Goal: Information Seeking & Learning: Learn about a topic

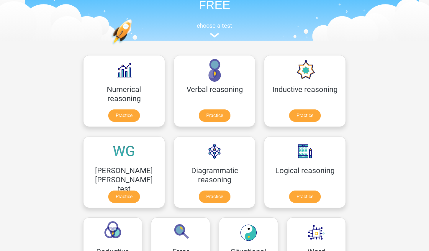
scroll to position [44, 0]
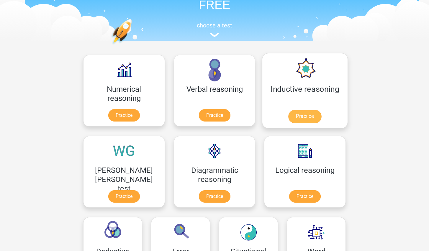
click at [288, 115] on link "Practice" at bounding box center [304, 116] width 33 height 13
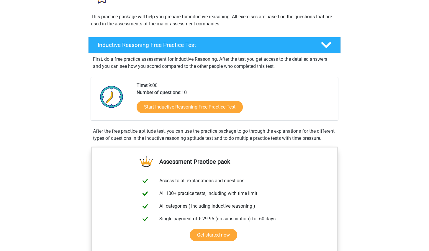
scroll to position [61, 0]
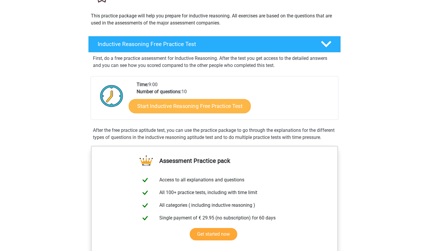
click at [203, 109] on link "Start Inductive Reasoning Free Practice Test" at bounding box center [190, 106] width 122 height 14
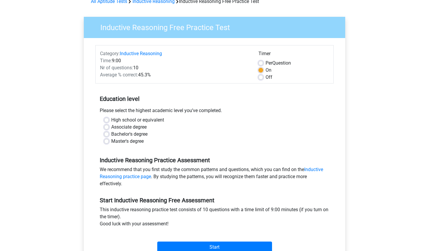
scroll to position [32, 0]
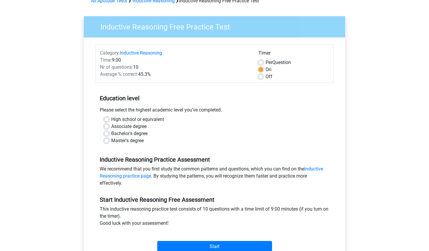
click at [155, 119] on label "High school or equivalent" at bounding box center [137, 119] width 53 height 7
click at [109, 119] on input "High school or equivalent" at bounding box center [106, 119] width 5 height 6
radio input "true"
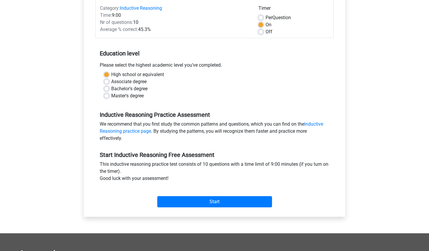
scroll to position [78, 0]
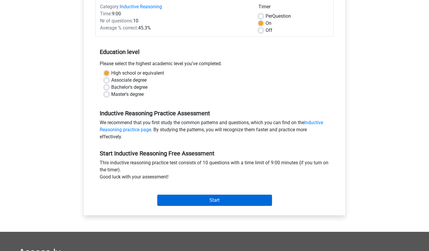
click at [248, 202] on input "Start" at bounding box center [214, 200] width 115 height 11
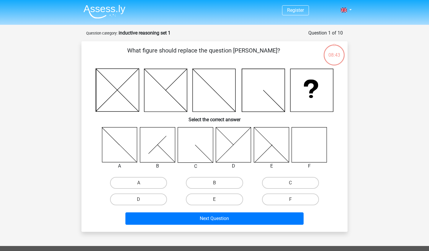
click at [303, 143] on icon at bounding box center [308, 144] width 35 height 35
click at [310, 153] on icon at bounding box center [308, 144] width 35 height 35
click at [300, 200] on label "F" at bounding box center [290, 199] width 57 height 12
click at [294, 200] on input "F" at bounding box center [292, 201] width 4 height 4
radio input "true"
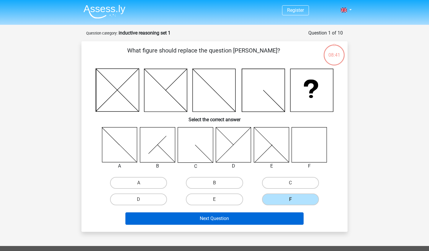
click at [275, 218] on button "Next Question" at bounding box center [214, 218] width 178 height 12
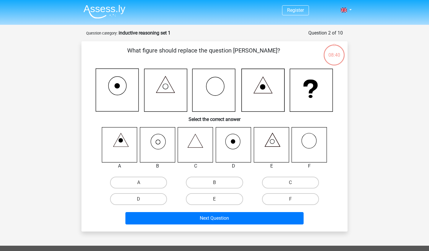
scroll to position [29, 0]
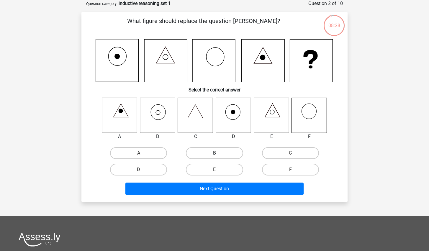
click at [223, 157] on label "B" at bounding box center [214, 153] width 57 height 12
click at [218, 157] on input "B" at bounding box center [216, 155] width 4 height 4
radio input "true"
click at [292, 149] on label "C" at bounding box center [290, 153] width 57 height 12
click at [292, 153] on input "C" at bounding box center [292, 155] width 4 height 4
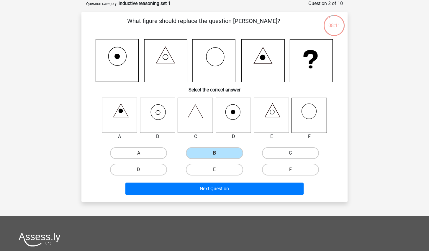
radio input "true"
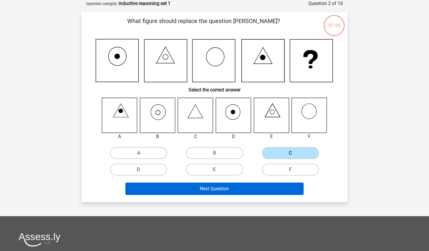
click at [253, 191] on button "Next Question" at bounding box center [214, 188] width 178 height 12
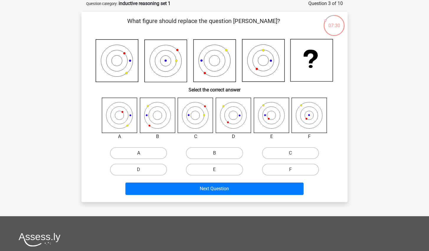
click at [157, 152] on label "A" at bounding box center [138, 153] width 57 height 12
click at [142, 153] on input "A" at bounding box center [141, 155] width 4 height 4
radio input "true"
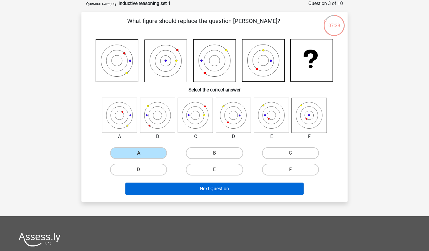
click at [201, 195] on button "Next Question" at bounding box center [214, 188] width 178 height 12
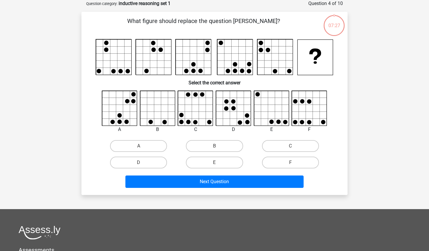
scroll to position [12, 0]
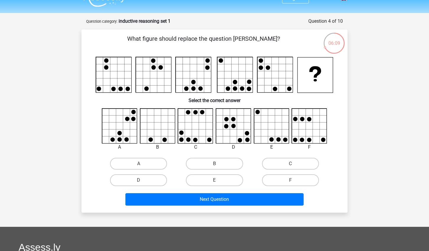
click at [306, 119] on icon at bounding box center [309, 125] width 35 height 35
click at [299, 177] on label "F" at bounding box center [290, 180] width 57 height 12
click at [294, 180] on input "F" at bounding box center [292, 182] width 4 height 4
radio input "true"
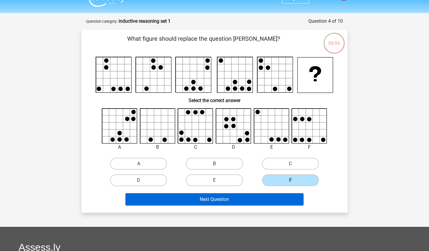
click at [291, 201] on button "Next Question" at bounding box center [214, 199] width 178 height 12
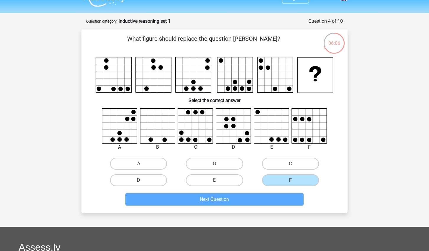
scroll to position [29, 0]
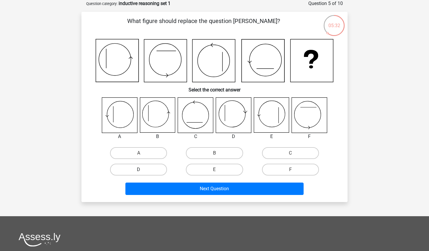
click at [147, 167] on label "D" at bounding box center [138, 170] width 57 height 12
click at [142, 169] on input "D" at bounding box center [141, 171] width 4 height 4
radio input "true"
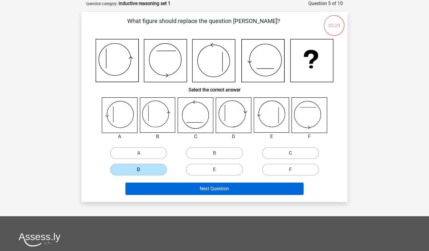
click at [172, 190] on button "Next Question" at bounding box center [214, 188] width 178 height 12
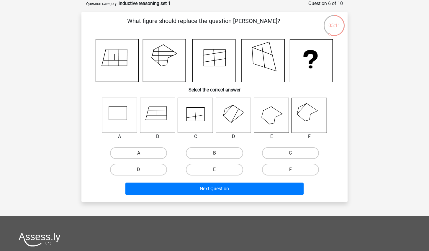
click at [172, 139] on div "B" at bounding box center [157, 136] width 45 height 7
click at [149, 169] on label "D" at bounding box center [138, 170] width 57 height 12
click at [142, 169] on input "D" at bounding box center [141, 171] width 4 height 4
radio input "true"
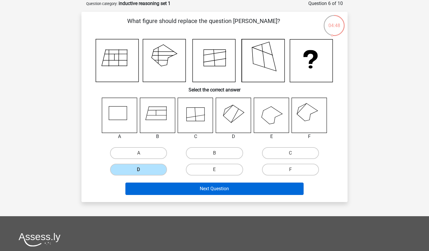
click at [187, 192] on button "Next Question" at bounding box center [214, 188] width 178 height 12
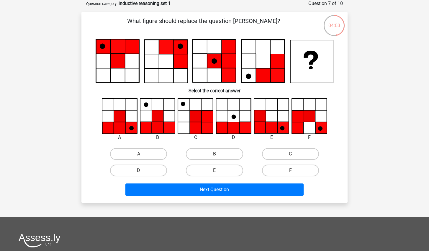
click at [142, 155] on input "A" at bounding box center [141, 156] width 4 height 4
radio input "true"
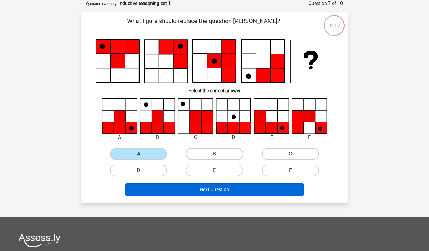
click at [168, 188] on button "Next Question" at bounding box center [214, 189] width 178 height 12
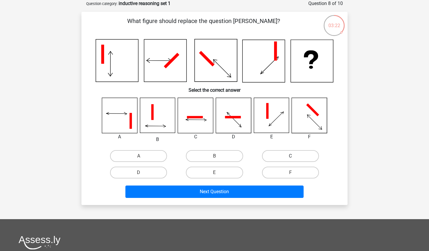
click at [273, 154] on label "C" at bounding box center [290, 156] width 57 height 12
click at [290, 156] on input "C" at bounding box center [292, 158] width 4 height 4
radio input "true"
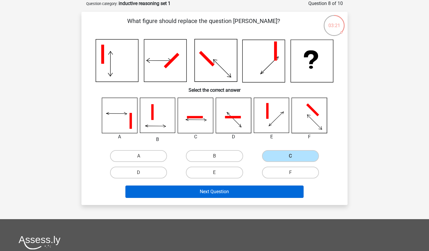
click at [260, 193] on button "Next Question" at bounding box center [214, 191] width 178 height 12
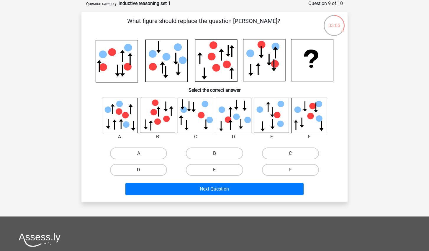
click at [131, 172] on label "D" at bounding box center [138, 170] width 57 height 12
click at [139, 172] on input "D" at bounding box center [141, 172] width 4 height 4
radio input "true"
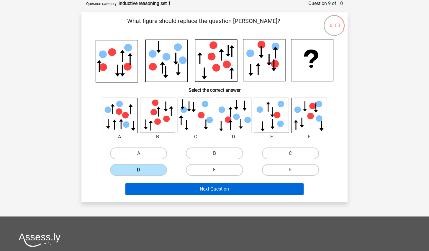
click at [155, 190] on button "Next Question" at bounding box center [214, 189] width 178 height 12
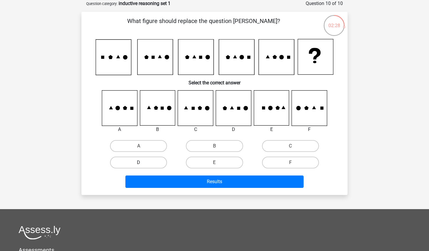
click at [163, 160] on label "D" at bounding box center [138, 163] width 57 height 12
click at [142, 162] on input "D" at bounding box center [141, 164] width 4 height 4
radio input "true"
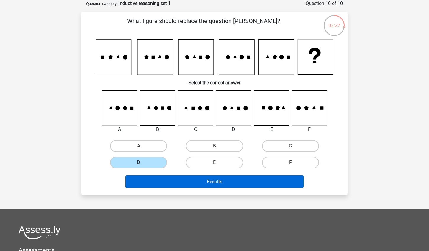
click at [167, 179] on button "Results" at bounding box center [214, 181] width 178 height 12
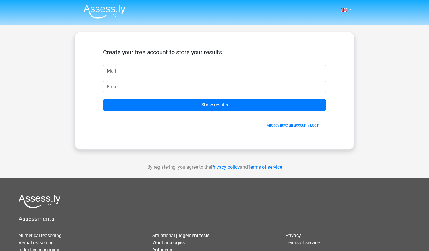
type input "Mari"
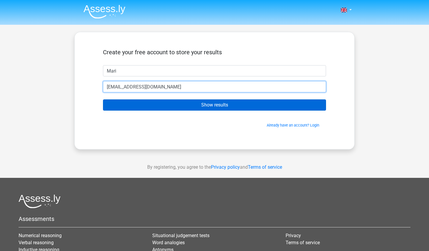
type input "[EMAIL_ADDRESS][DOMAIN_NAME]"
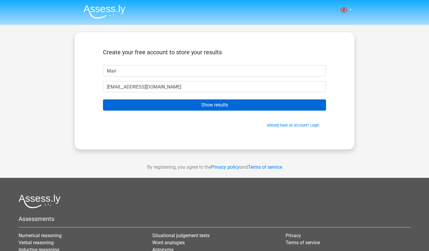
click at [163, 106] on input "Show results" at bounding box center [214, 104] width 223 height 11
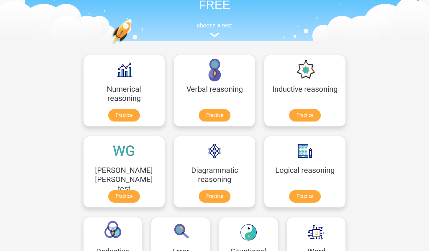
scroll to position [45, 0]
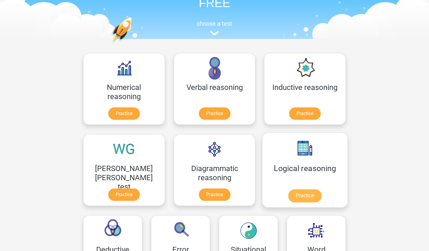
click at [288, 189] on link "Practice" at bounding box center [304, 195] width 33 height 13
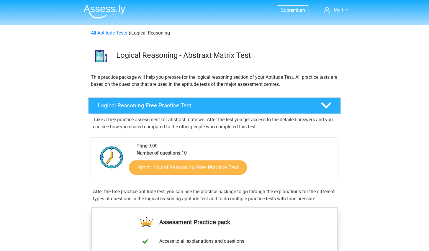
click at [185, 167] on link "Start Logical Reasoning Free Practice Test" at bounding box center [188, 167] width 118 height 14
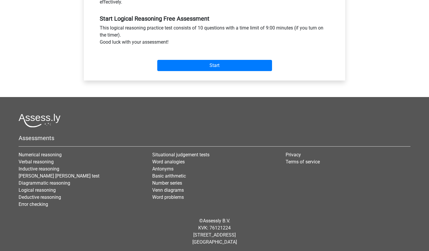
scroll to position [211, 0]
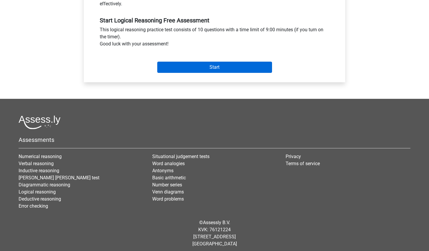
click at [225, 68] on input "Start" at bounding box center [214, 67] width 115 height 11
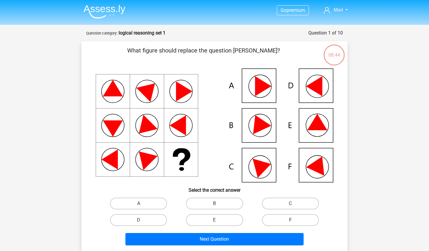
click at [284, 220] on label "F" at bounding box center [290, 220] width 57 height 12
click at [290, 220] on input "F" at bounding box center [292, 222] width 4 height 4
radio input "true"
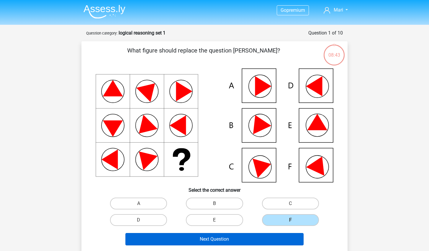
click at [272, 238] on button "Next Question" at bounding box center [214, 239] width 178 height 12
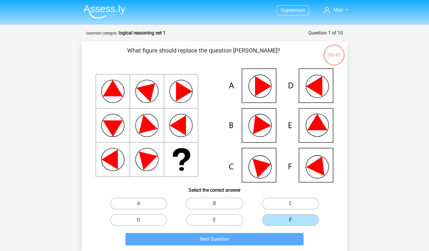
scroll to position [29, 0]
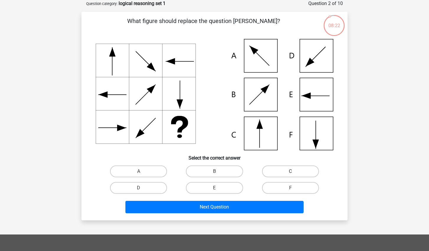
click at [306, 171] on label "C" at bounding box center [290, 171] width 57 height 12
click at [294, 171] on input "C" at bounding box center [292, 173] width 4 height 4
radio input "true"
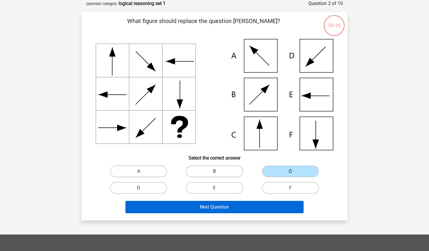
click at [247, 211] on button "Next Question" at bounding box center [214, 207] width 178 height 12
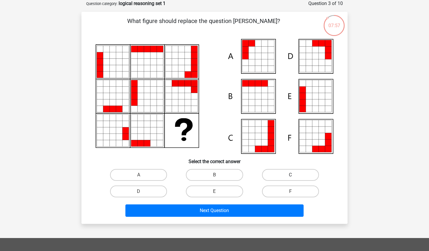
click at [311, 171] on label "C" at bounding box center [290, 175] width 57 height 12
click at [294, 175] on input "C" at bounding box center [292, 177] width 4 height 4
radio input "true"
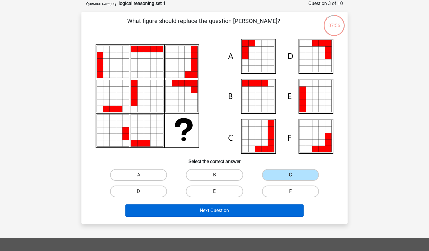
click at [246, 210] on button "Next Question" at bounding box center [214, 210] width 178 height 12
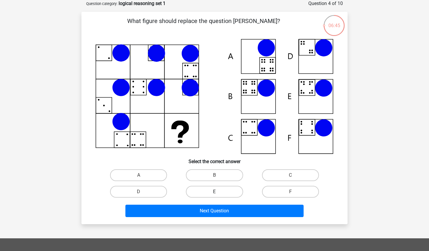
click at [225, 192] on label "E" at bounding box center [214, 192] width 57 height 12
click at [218, 192] on input "E" at bounding box center [216, 194] width 4 height 4
radio input "true"
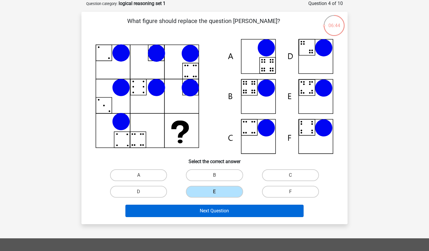
click at [228, 210] on button "Next Question" at bounding box center [214, 211] width 178 height 12
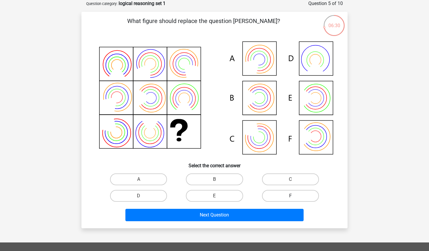
click at [287, 195] on label "F" at bounding box center [290, 196] width 57 height 12
click at [290, 196] on input "F" at bounding box center [292, 198] width 4 height 4
radio input "true"
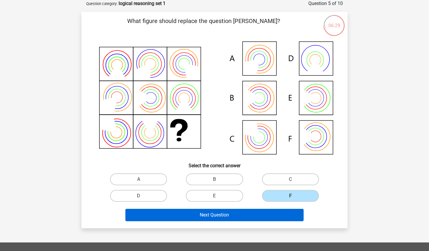
click at [275, 214] on button "Next Question" at bounding box center [214, 215] width 178 height 12
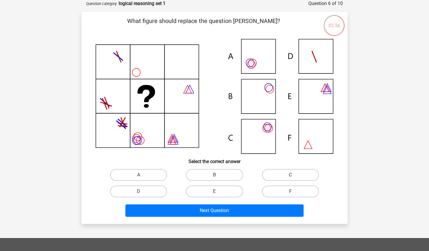
click at [294, 174] on label "C" at bounding box center [290, 175] width 57 height 12
click at [294, 175] on input "C" at bounding box center [292, 177] width 4 height 4
radio input "true"
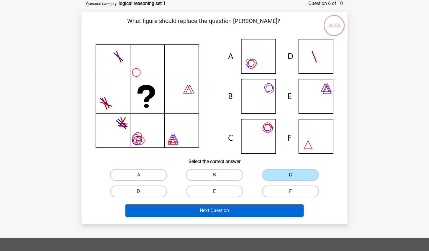
click at [266, 205] on button "Next Question" at bounding box center [214, 210] width 178 height 12
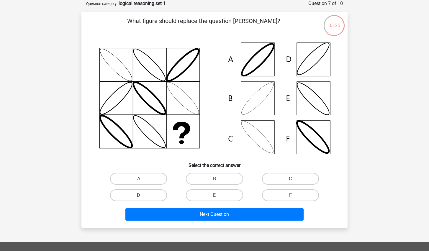
click at [214, 178] on label "B" at bounding box center [214, 179] width 57 height 12
click at [214, 179] on input "B" at bounding box center [216, 181] width 4 height 4
radio input "true"
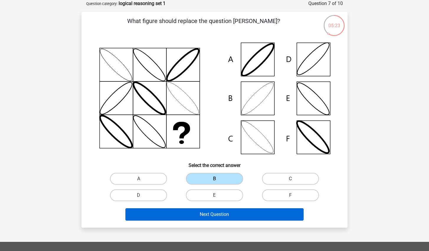
click at [225, 220] on button "Next Question" at bounding box center [214, 214] width 178 height 12
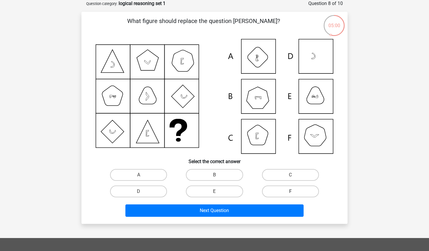
click at [279, 190] on label "F" at bounding box center [290, 191] width 57 height 12
click at [290, 191] on input "F" at bounding box center [292, 193] width 4 height 4
radio input "true"
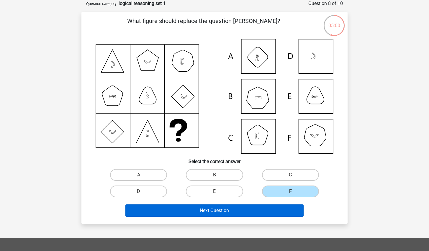
click at [266, 213] on button "Next Question" at bounding box center [214, 210] width 178 height 12
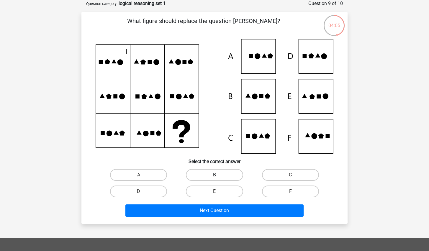
click at [221, 178] on label "B" at bounding box center [214, 175] width 57 height 12
click at [218, 178] on input "B" at bounding box center [216, 177] width 4 height 4
radio input "true"
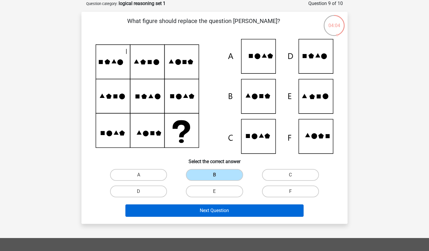
click at [229, 212] on button "Next Question" at bounding box center [214, 210] width 178 height 12
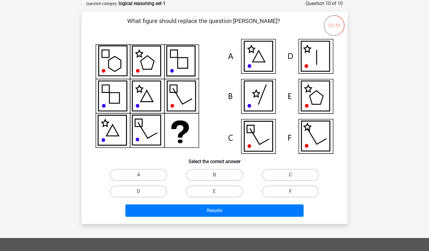
click at [303, 187] on label "F" at bounding box center [290, 191] width 57 height 12
click at [294, 191] on input "F" at bounding box center [292, 193] width 4 height 4
radio input "true"
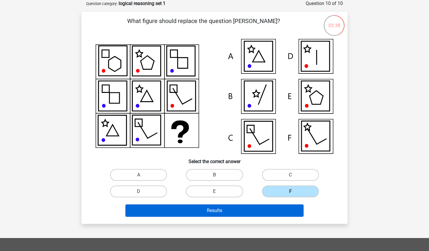
click at [270, 215] on button "Results" at bounding box center [214, 210] width 178 height 12
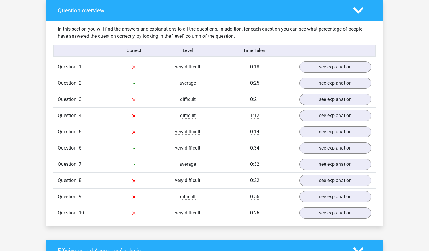
scroll to position [431, 0]
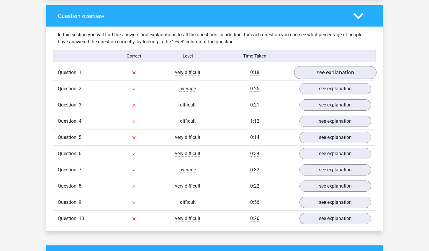
click at [317, 67] on link "see explanation" at bounding box center [335, 72] width 82 height 13
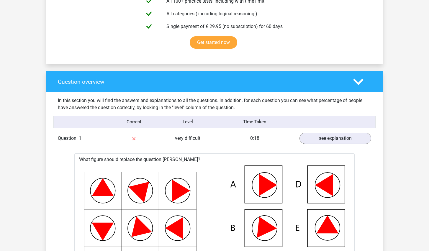
scroll to position [334, 0]
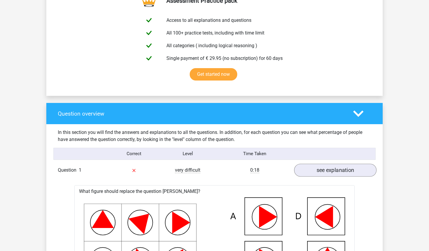
click at [331, 167] on link "see explanation" at bounding box center [335, 170] width 82 height 13
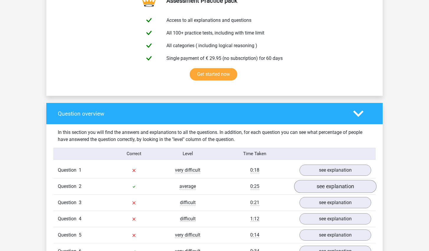
click at [341, 183] on link "see explanation" at bounding box center [335, 186] width 82 height 13
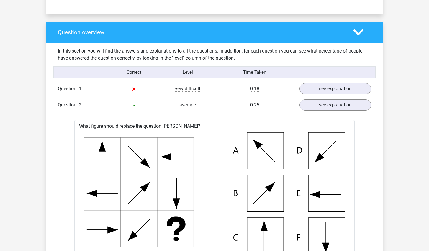
scroll to position [408, 0]
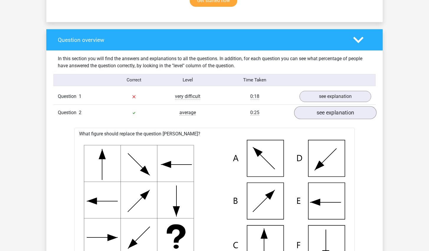
click at [340, 111] on link "see explanation" at bounding box center [335, 112] width 82 height 13
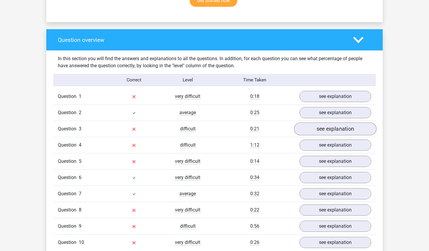
click at [342, 124] on link "see explanation" at bounding box center [335, 128] width 82 height 13
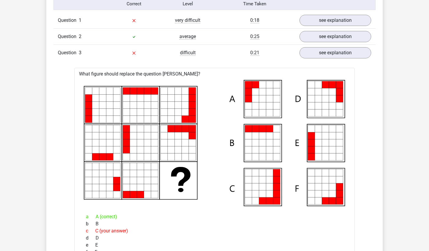
scroll to position [477, 0]
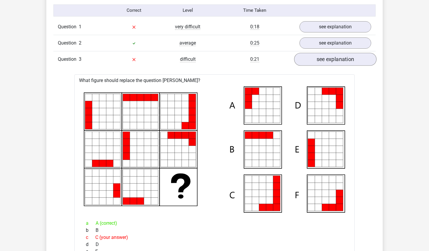
click at [336, 60] on link "see explanation" at bounding box center [335, 59] width 82 height 13
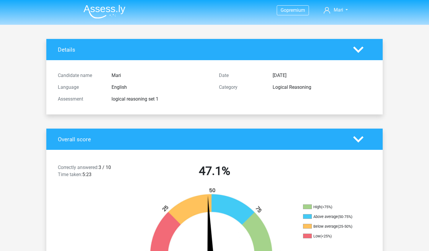
scroll to position [0, 0]
